Goal: Task Accomplishment & Management: Use online tool/utility

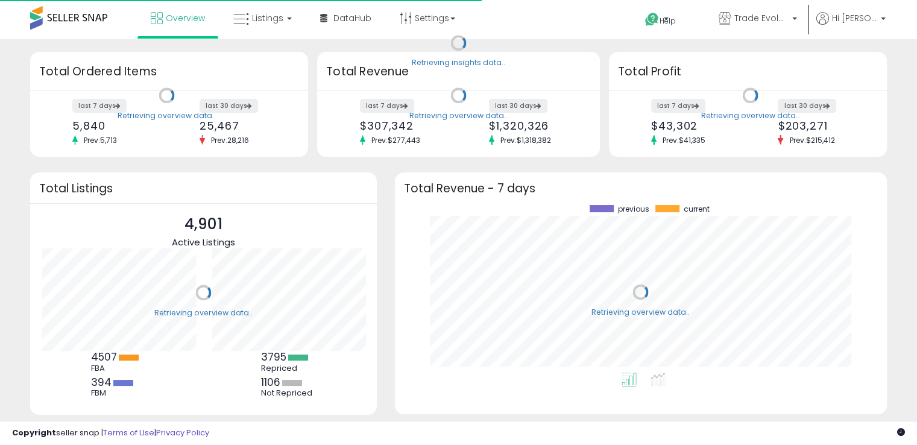
scroll to position [167, 468]
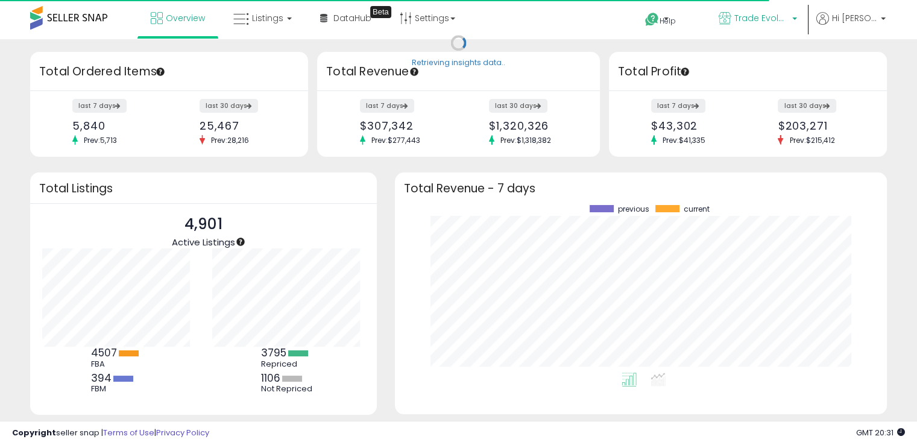
click at [797, 17] on p "Trade Evolution US" at bounding box center [758, 19] width 78 height 15
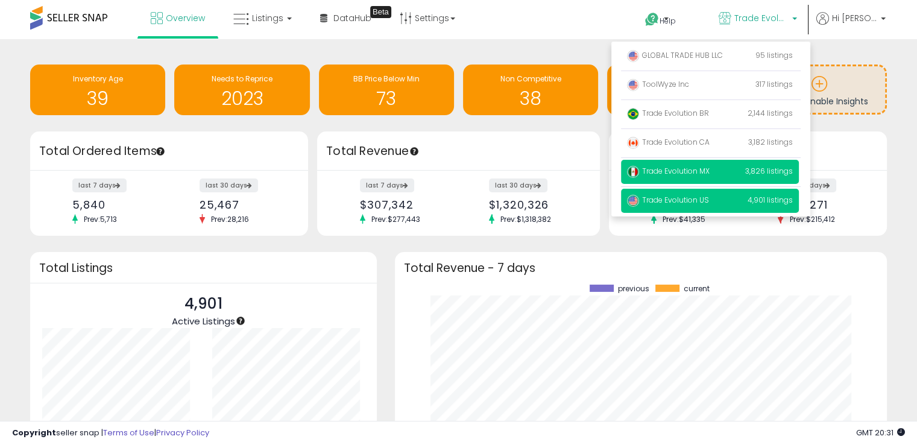
click at [709, 175] on span "Trade Evolution MX" at bounding box center [668, 171] width 83 height 10
click at [704, 168] on span "Trade Evolution MX" at bounding box center [668, 171] width 83 height 10
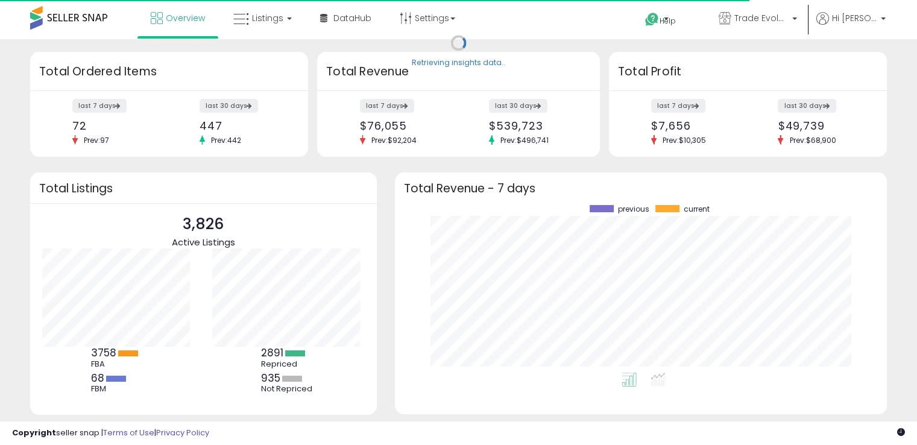
scroll to position [167, 468]
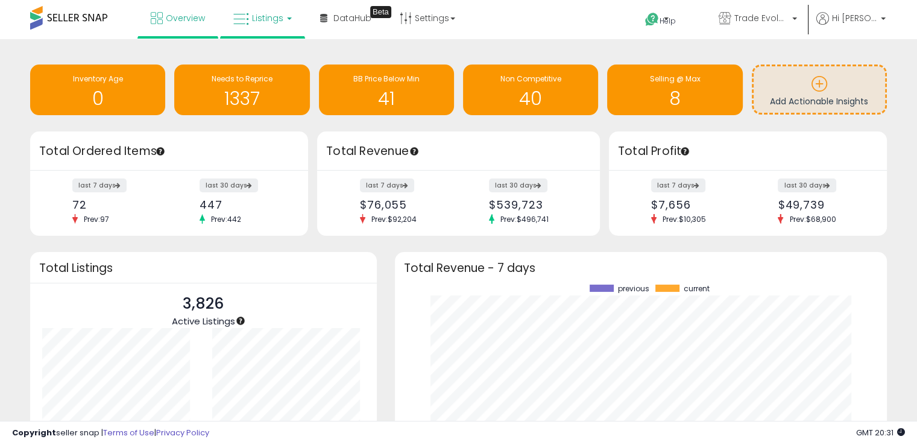
click at [297, 24] on link "Listings" at bounding box center [262, 18] width 77 height 36
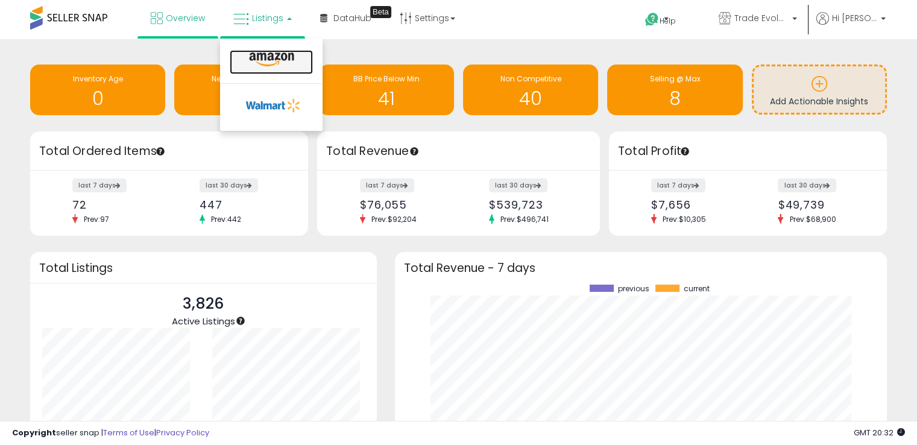
click at [272, 61] on icon at bounding box center [271, 60] width 52 height 16
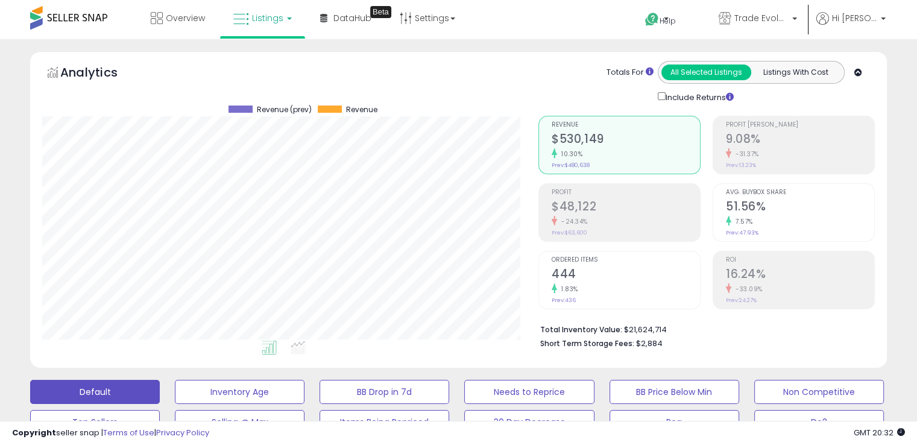
scroll to position [247, 496]
click at [797, 13] on p "Trade Evolution MX" at bounding box center [758, 19] width 78 height 15
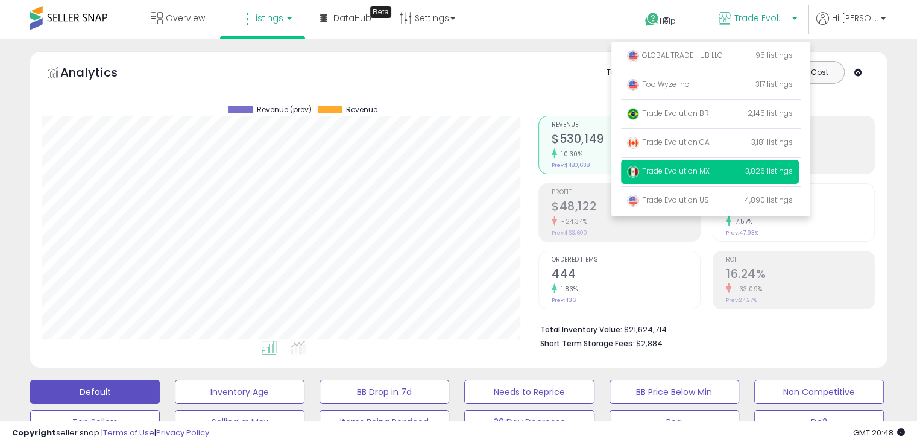
click at [707, 174] on span "Trade Evolution MX" at bounding box center [668, 171] width 83 height 10
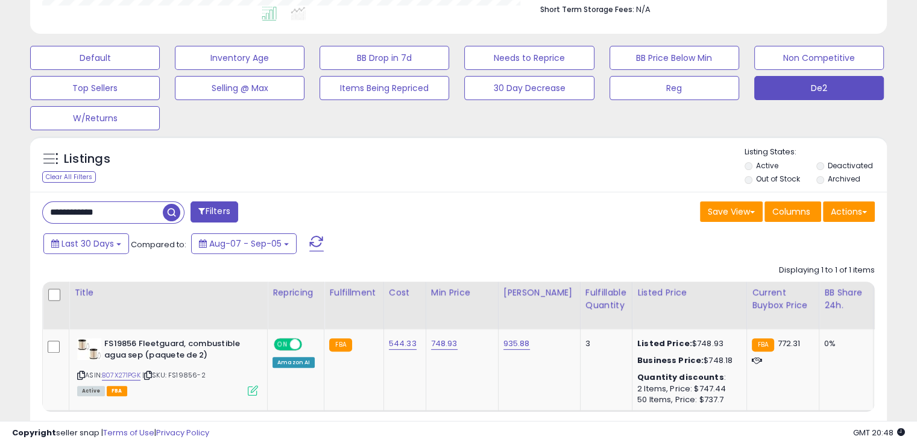
scroll to position [336, 0]
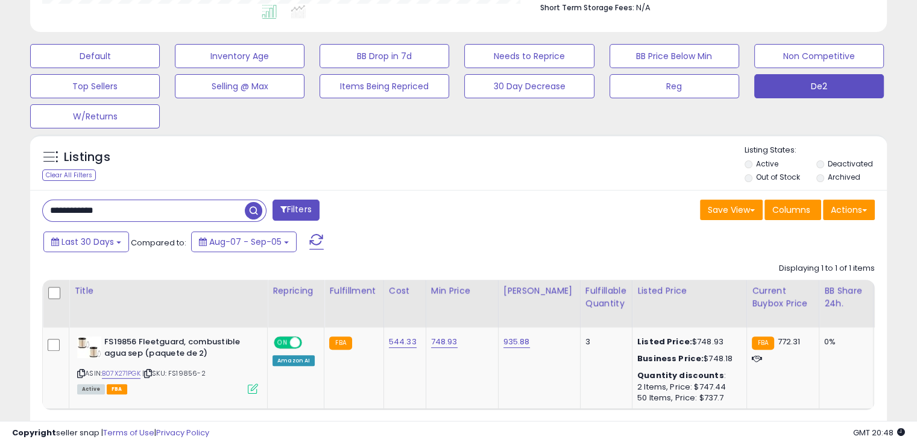
drag, startPoint x: 118, startPoint y: 213, endPoint x: 17, endPoint y: 207, distance: 101.5
click at [17, 207] on div "**********" at bounding box center [458, 93] width 905 height 757
paste input "*"
click at [252, 214] on span "button" at bounding box center [253, 210] width 17 height 17
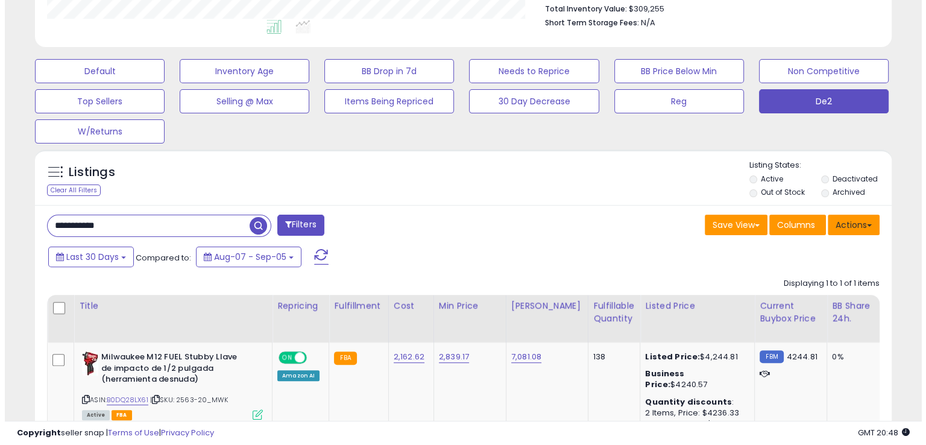
scroll to position [247, 496]
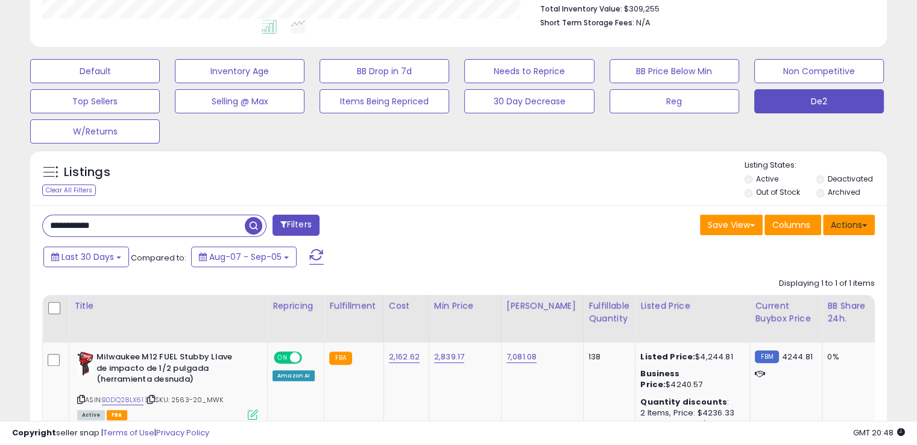
click at [847, 232] on button "Actions" at bounding box center [849, 225] width 52 height 20
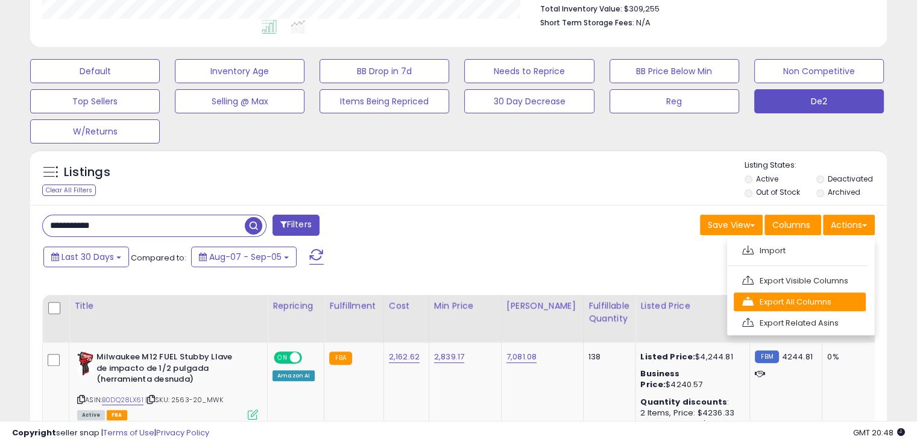
click at [807, 292] on link "Export All Columns" at bounding box center [800, 301] width 132 height 19
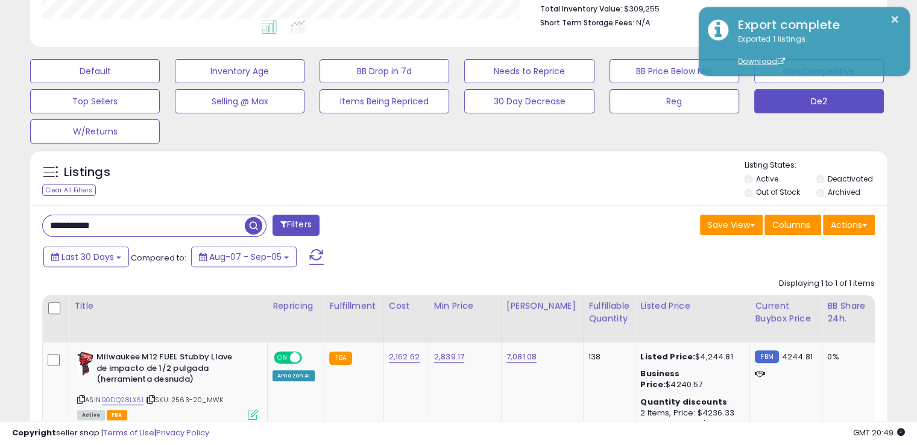
click at [868, 133] on div "Default Inventory Age BB Drop in 7d Needs to Reprice BB Price Below Min Non Com…" at bounding box center [458, 98] width 887 height 90
drag, startPoint x: 122, startPoint y: 227, endPoint x: 0, endPoint y: 227, distance: 121.8
click at [0, 227] on div "**********" at bounding box center [458, 123] width 917 height 810
paste input "*"
click at [254, 225] on span "button" at bounding box center [253, 225] width 17 height 17
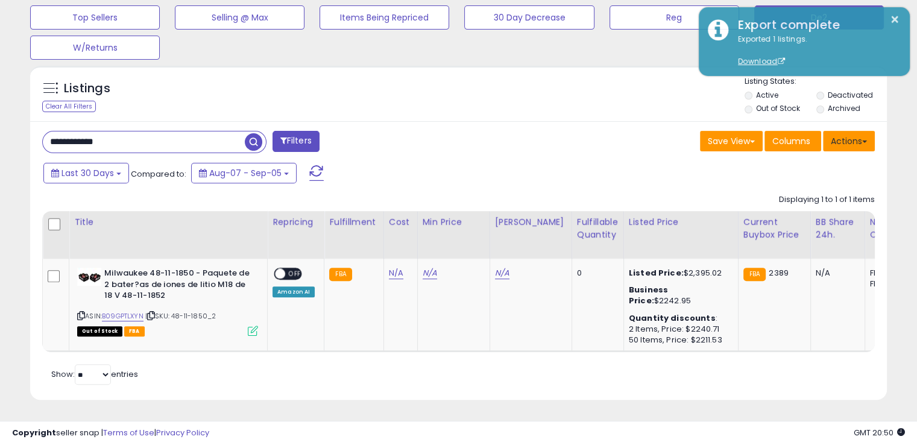
click at [857, 134] on button "Actions" at bounding box center [849, 141] width 52 height 20
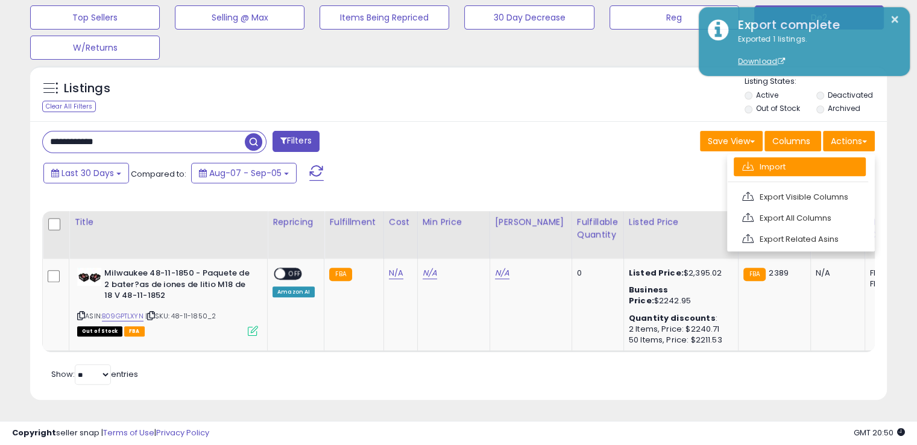
click at [778, 160] on link "Import" at bounding box center [800, 166] width 132 height 19
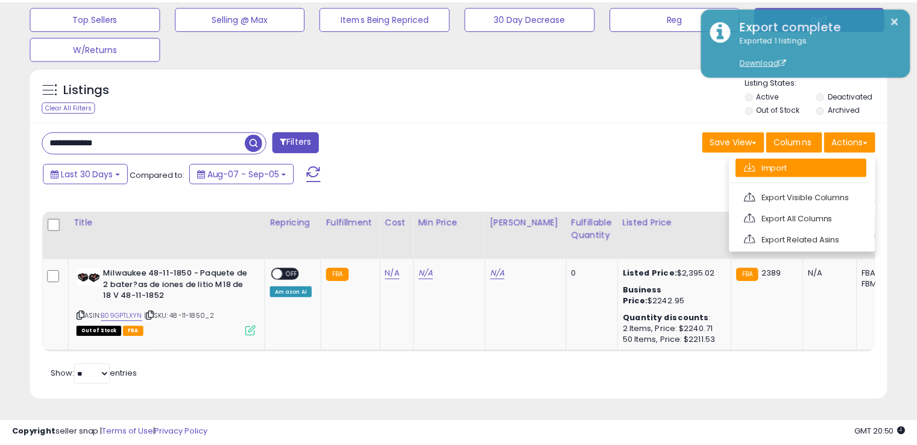
scroll to position [247, 502]
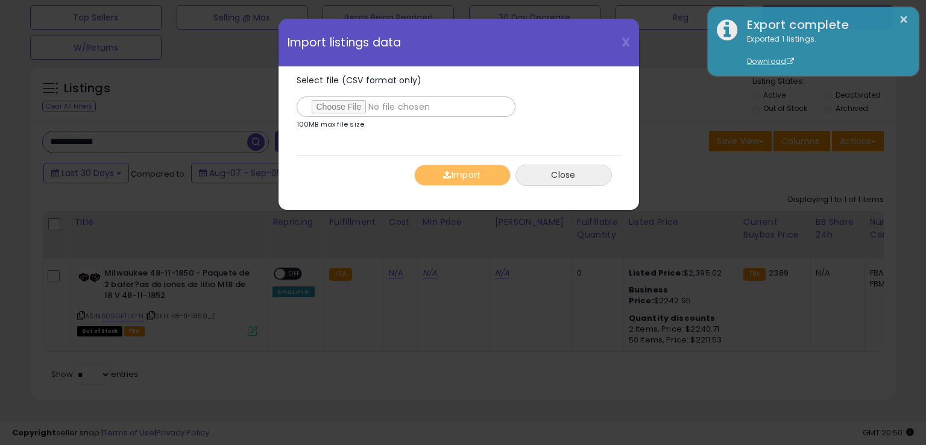
click at [546, 169] on button "Close" at bounding box center [563, 175] width 96 height 21
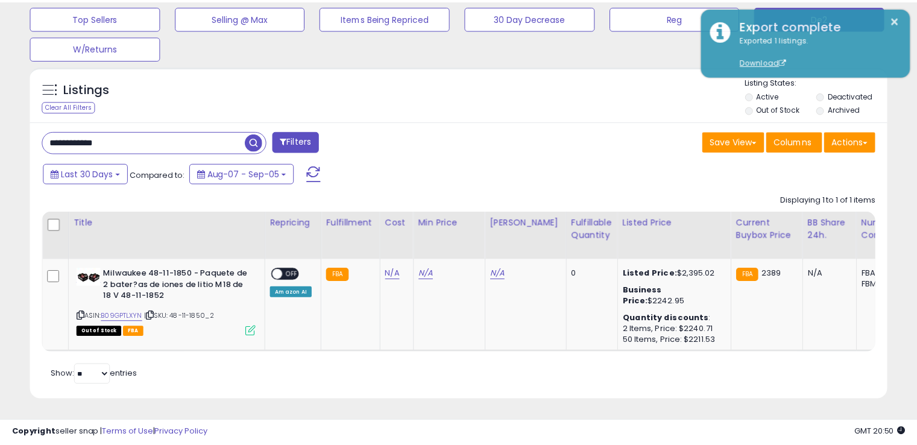
scroll to position [602609, 602360]
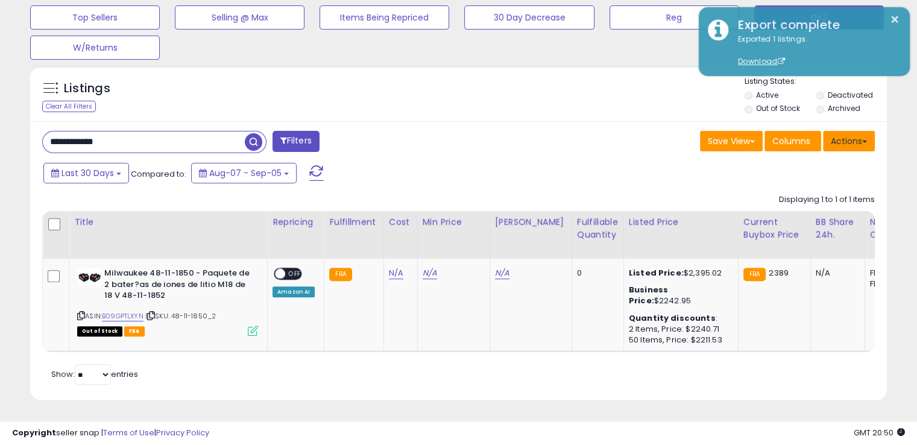
click at [830, 138] on button "Actions" at bounding box center [849, 141] width 52 height 20
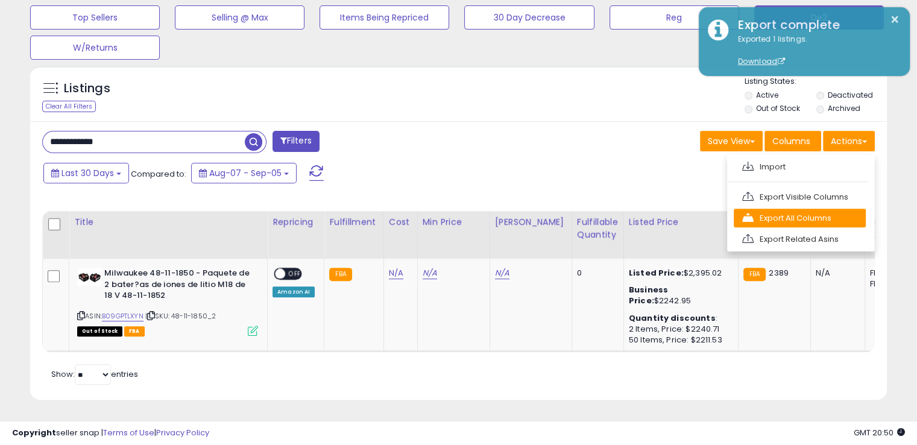
click at [802, 209] on link "Export All Columns" at bounding box center [800, 218] width 132 height 19
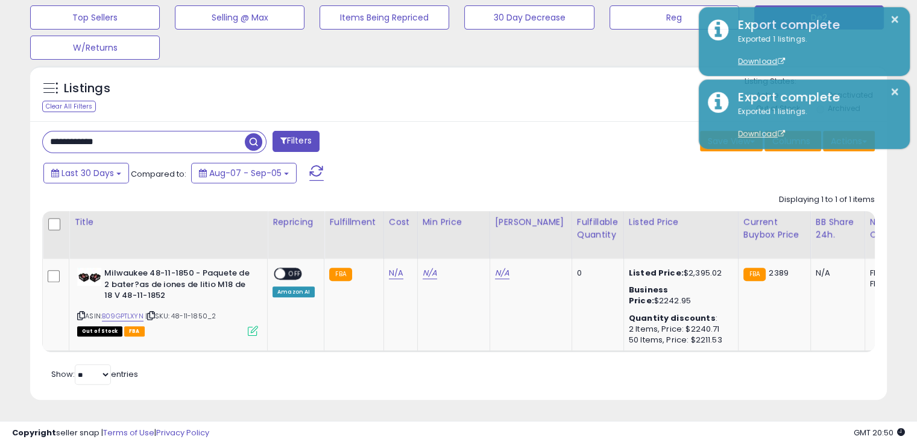
click at [533, 49] on div "Default Inventory Age BB Drop in 7d Needs to Reprice BB Price Below Min Non Com…" at bounding box center [458, 14] width 887 height 90
click at [509, 57] on div "Default Inventory Age BB Drop in 7d Needs to Reprice BB Price Below Min Non Com…" at bounding box center [458, 14] width 887 height 90
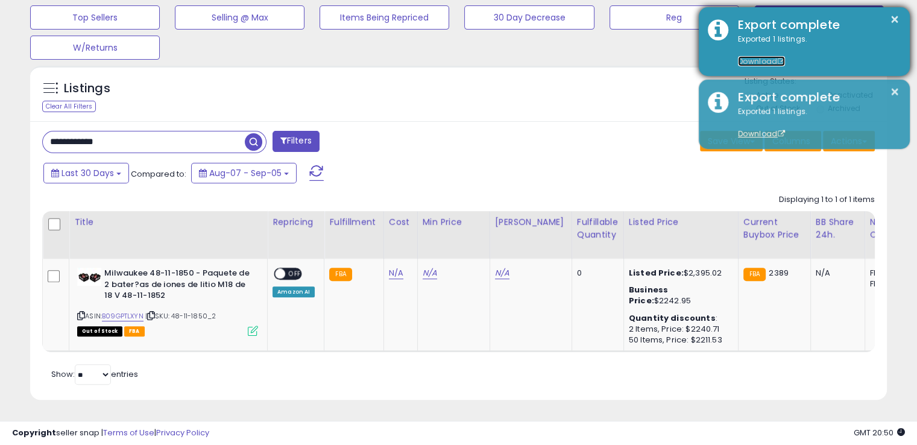
click at [763, 60] on link "Download" at bounding box center [761, 61] width 47 height 10
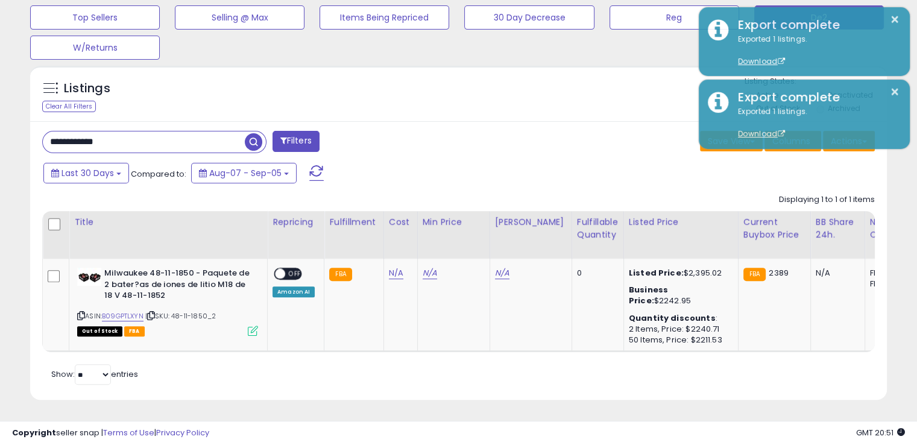
click at [528, 121] on div "**********" at bounding box center [458, 260] width 857 height 279
drag, startPoint x: 116, startPoint y: 143, endPoint x: 39, endPoint y: 148, distance: 77.4
click at [39, 148] on div "**********" at bounding box center [246, 143] width 426 height 24
paste input "**"
click at [256, 137] on span "button" at bounding box center [253, 141] width 17 height 17
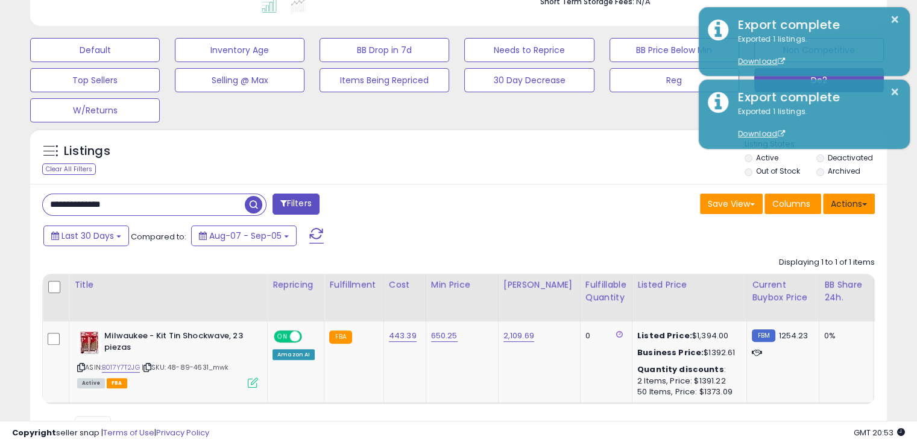
scroll to position [247, 496]
click at [849, 203] on button "Actions" at bounding box center [849, 204] width 52 height 20
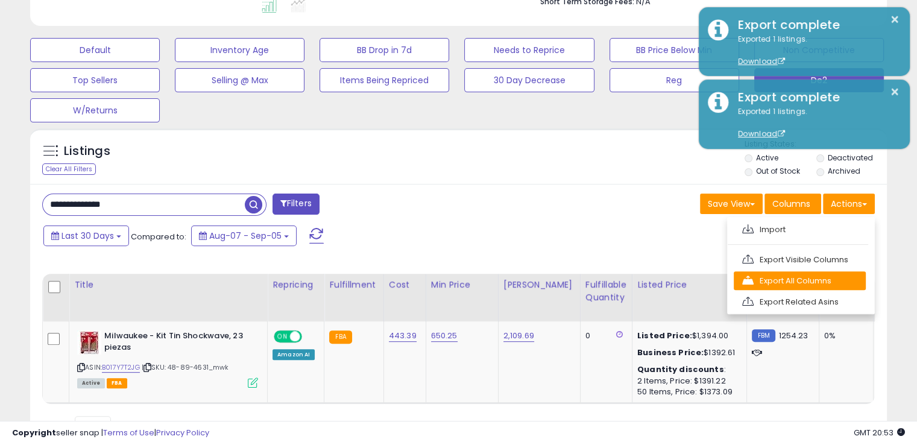
click at [773, 272] on link "Export All Columns" at bounding box center [800, 280] width 132 height 19
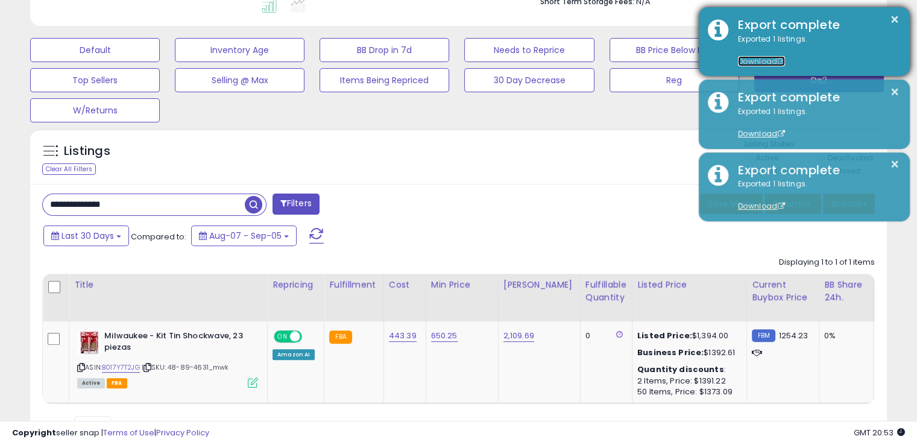
click at [741, 64] on link "Download" at bounding box center [761, 61] width 47 height 10
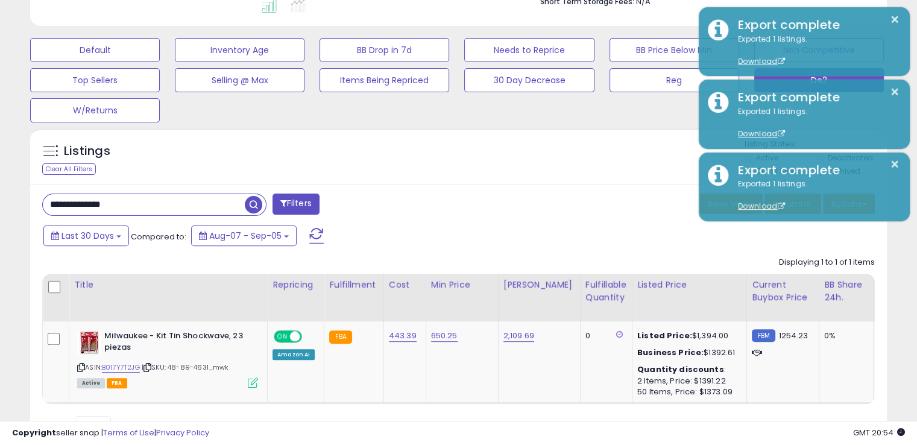
drag, startPoint x: 176, startPoint y: 210, endPoint x: 0, endPoint y: 200, distance: 176.3
click at [0, 200] on div "**********" at bounding box center [458, 96] width 917 height 799
paste input "text"
type input "**********"
click at [248, 203] on span "button" at bounding box center [253, 204] width 17 height 17
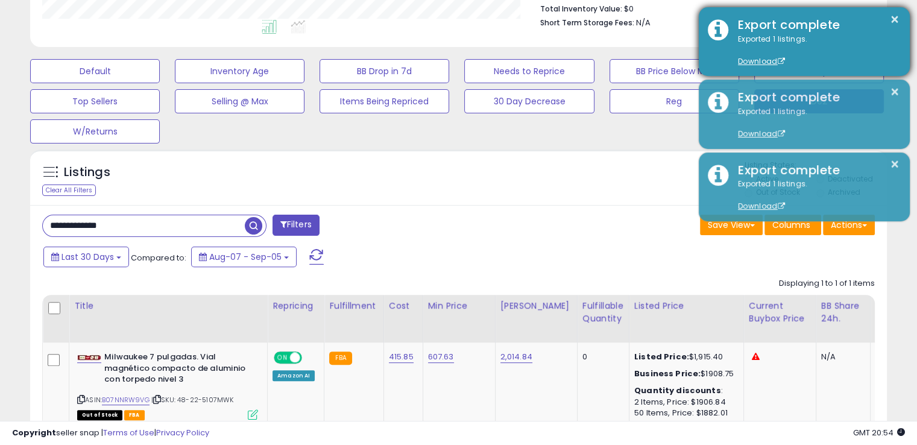
click at [886, 12] on div "× Export complete Exported 1 listings. Download" at bounding box center [804, 41] width 211 height 69
click at [890, 16] on button "×" at bounding box center [895, 19] width 10 height 15
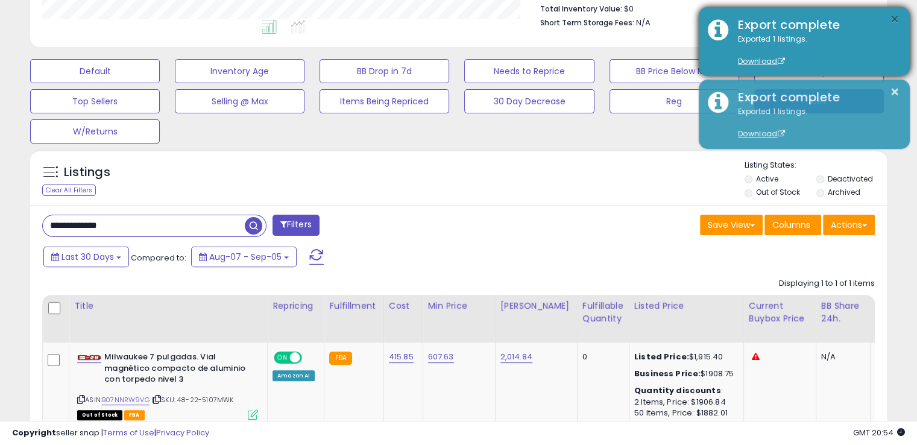
click at [890, 24] on button "×" at bounding box center [895, 19] width 10 height 15
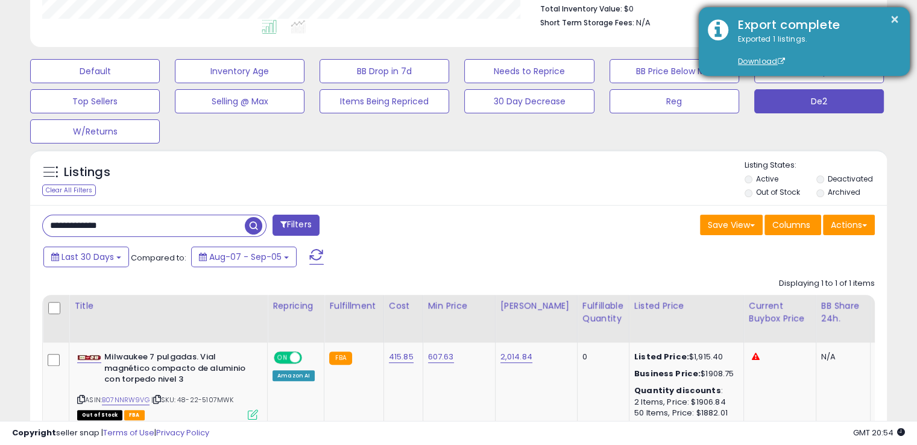
click at [899, 16] on div "Export complete" at bounding box center [815, 24] width 172 height 17
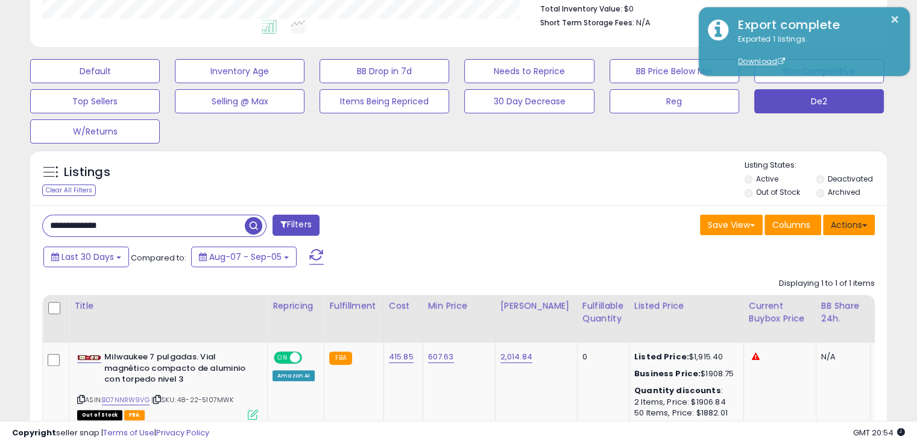
click at [854, 225] on button "Actions" at bounding box center [849, 225] width 52 height 20
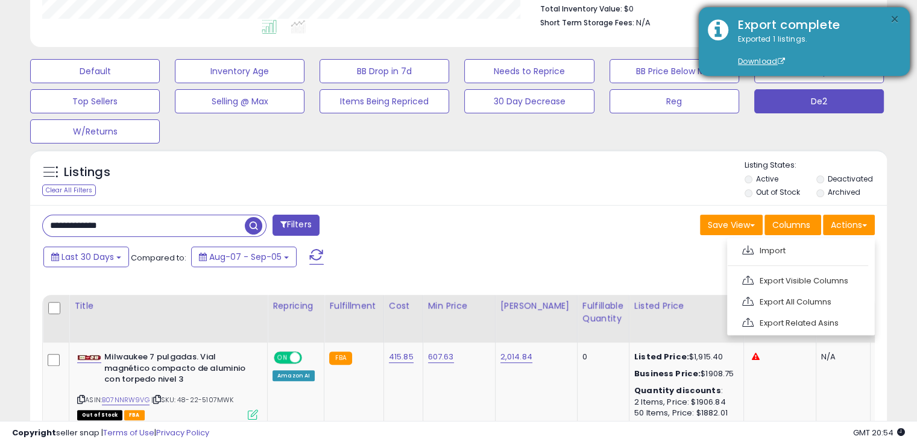
click at [896, 17] on button "×" at bounding box center [895, 19] width 10 height 15
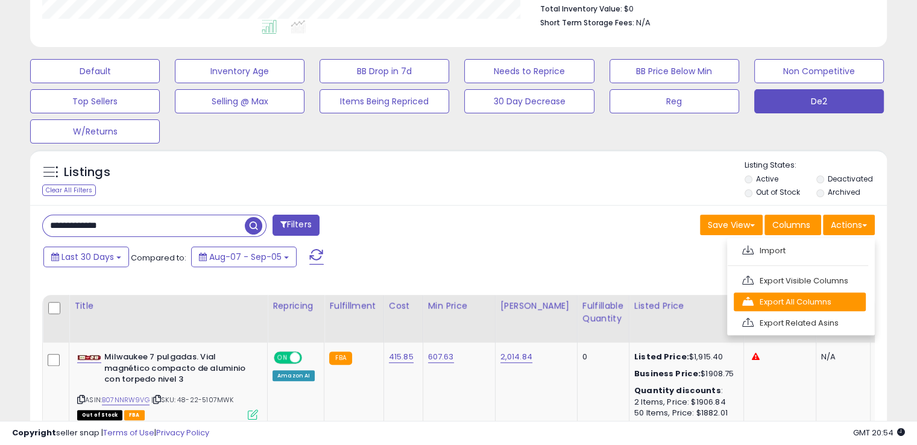
click at [801, 294] on link "Export All Columns" at bounding box center [800, 301] width 132 height 19
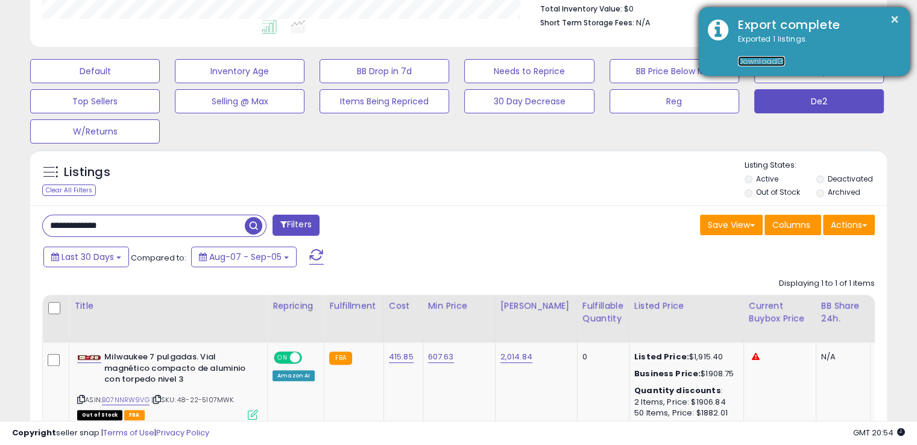
click at [763, 57] on link "Download" at bounding box center [761, 61] width 47 height 10
